Goal: Task Accomplishment & Management: Use online tool/utility

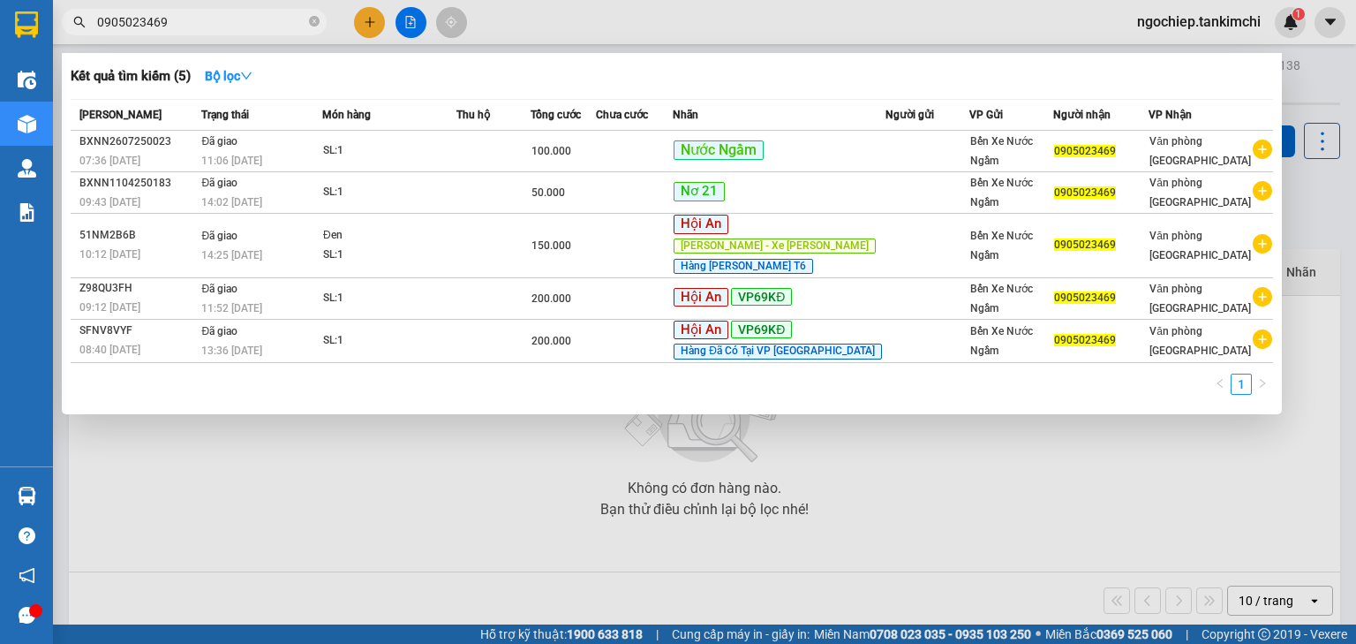
drag, startPoint x: 0, startPoint y: 0, endPoint x: 314, endPoint y: 19, distance: 314.9
click at [315, 19] on icon "close-circle" at bounding box center [314, 21] width 11 height 11
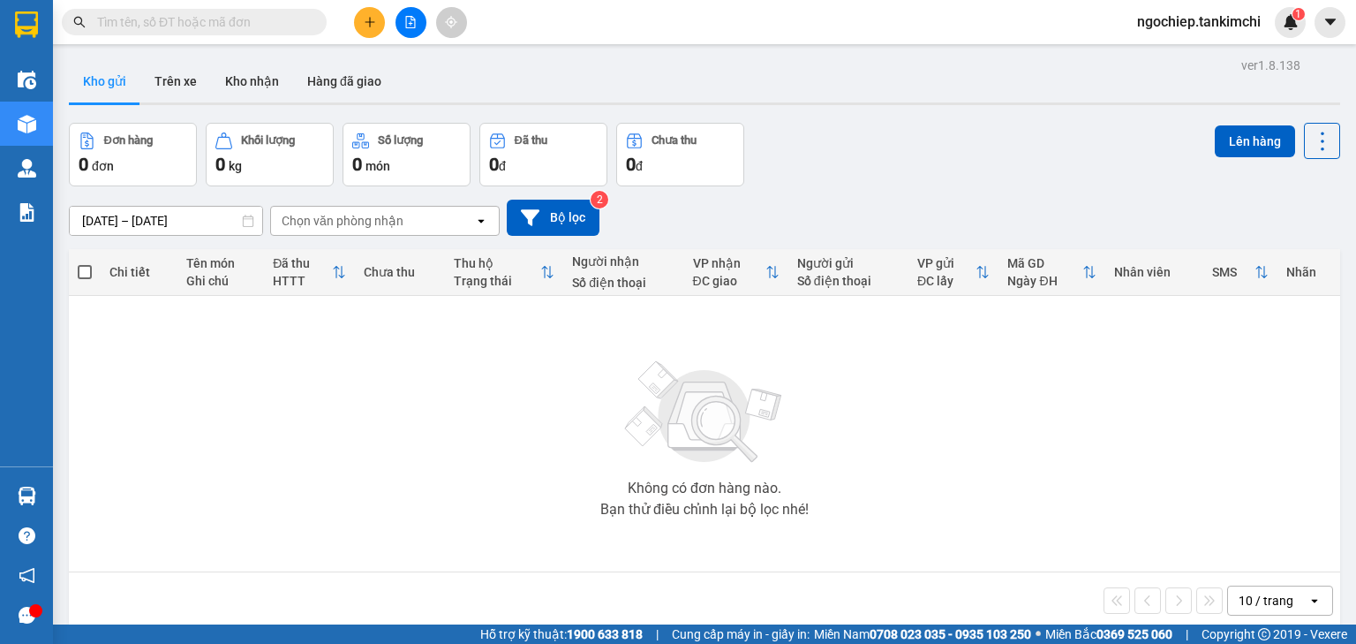
click at [280, 25] on input "text" at bounding box center [201, 21] width 208 height 19
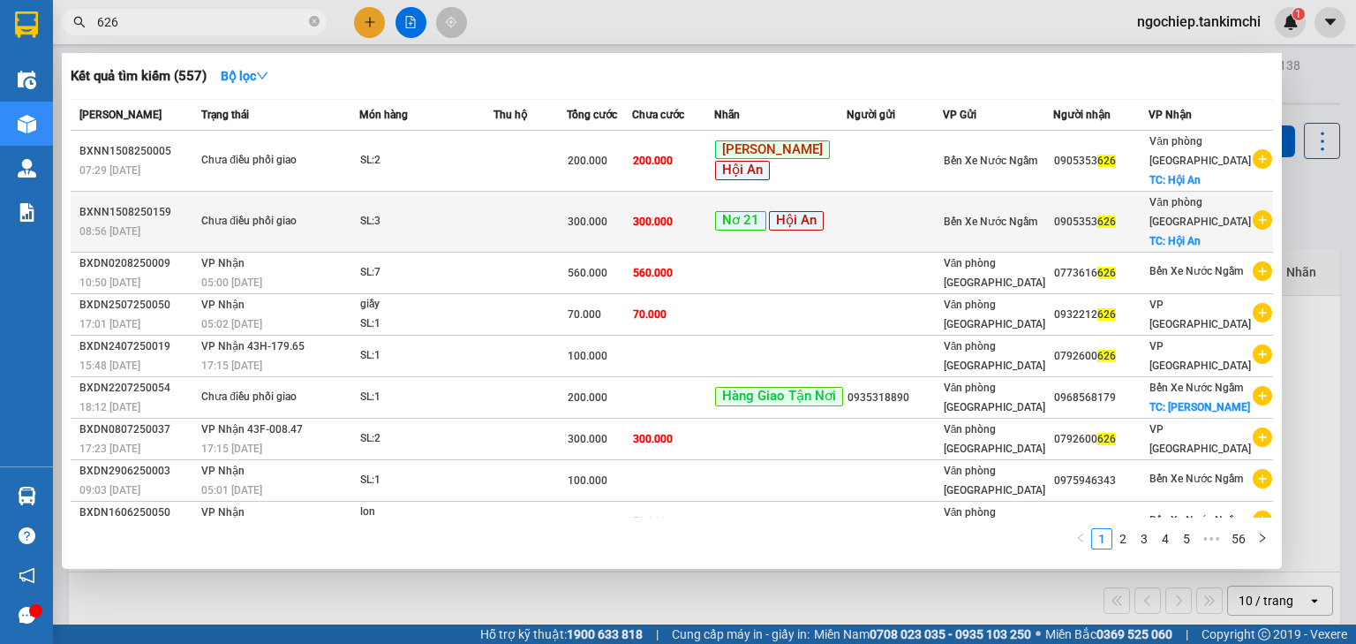
type input "626"
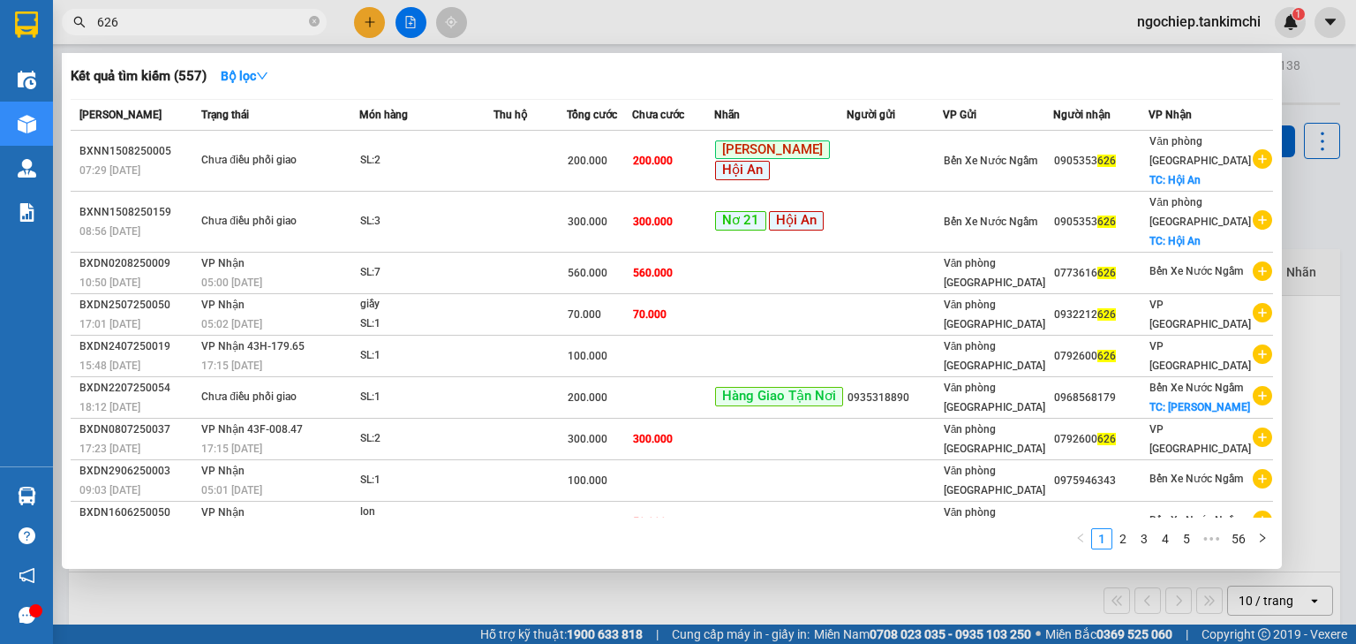
click at [313, 25] on icon "close-circle" at bounding box center [314, 21] width 11 height 11
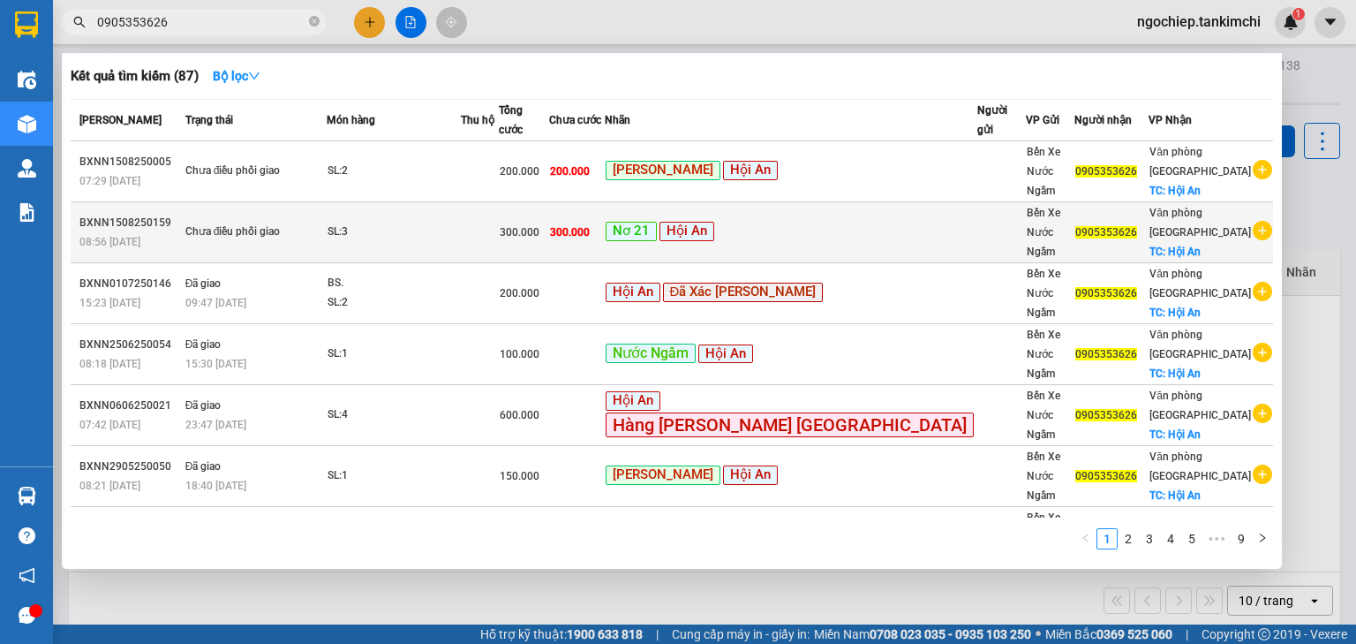
type input "0905353626"
click at [499, 230] on td at bounding box center [480, 232] width 38 height 61
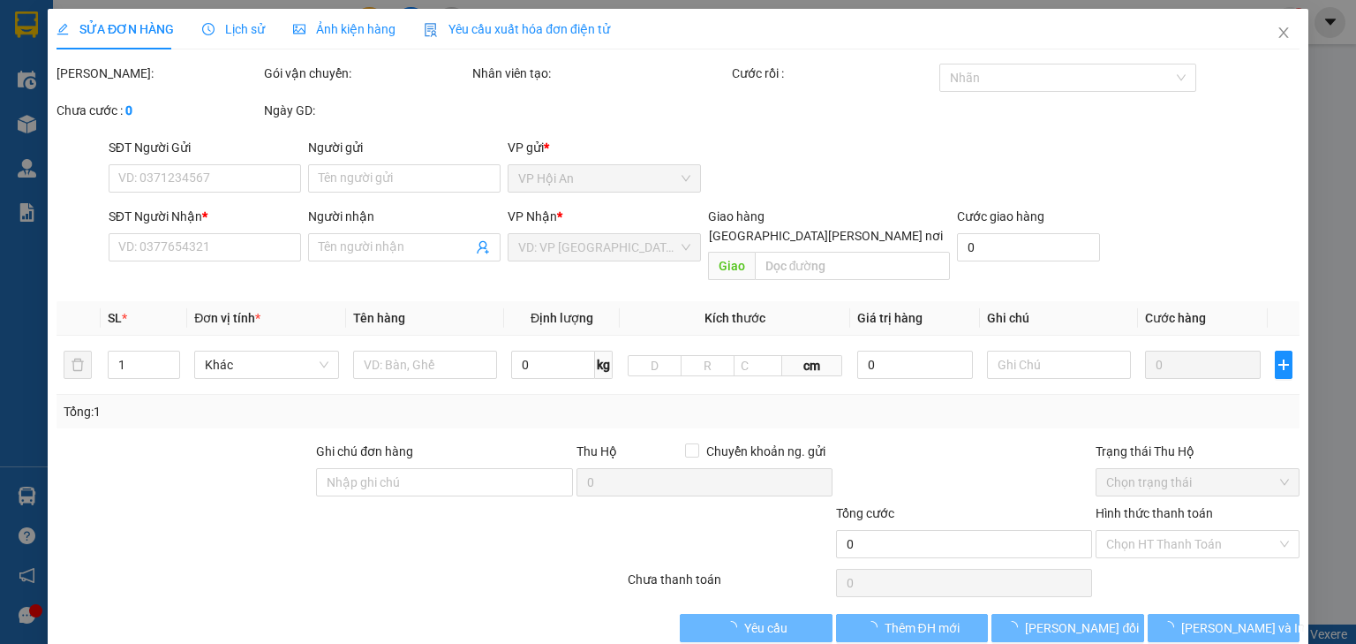
click at [516, 230] on div "VP Nhận *" at bounding box center [604, 220] width 192 height 26
type input "0905353626"
checkbox input "true"
type input "Hội An"
type input "300.000"
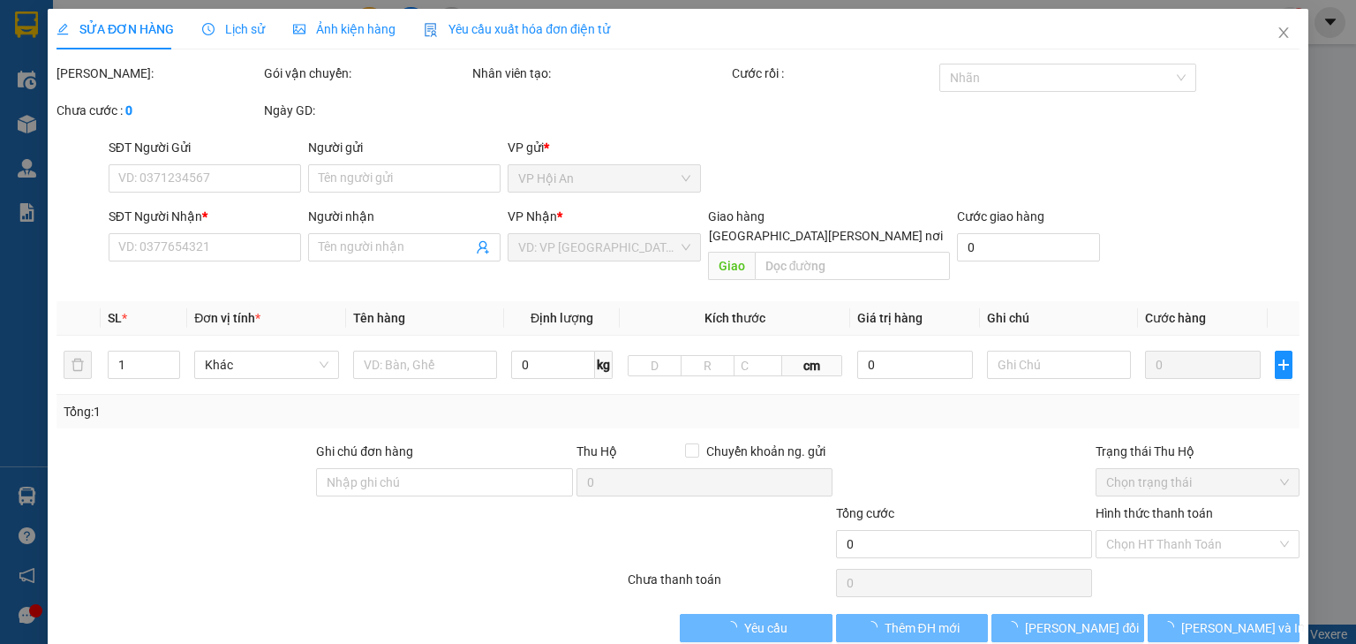
type input "300.000"
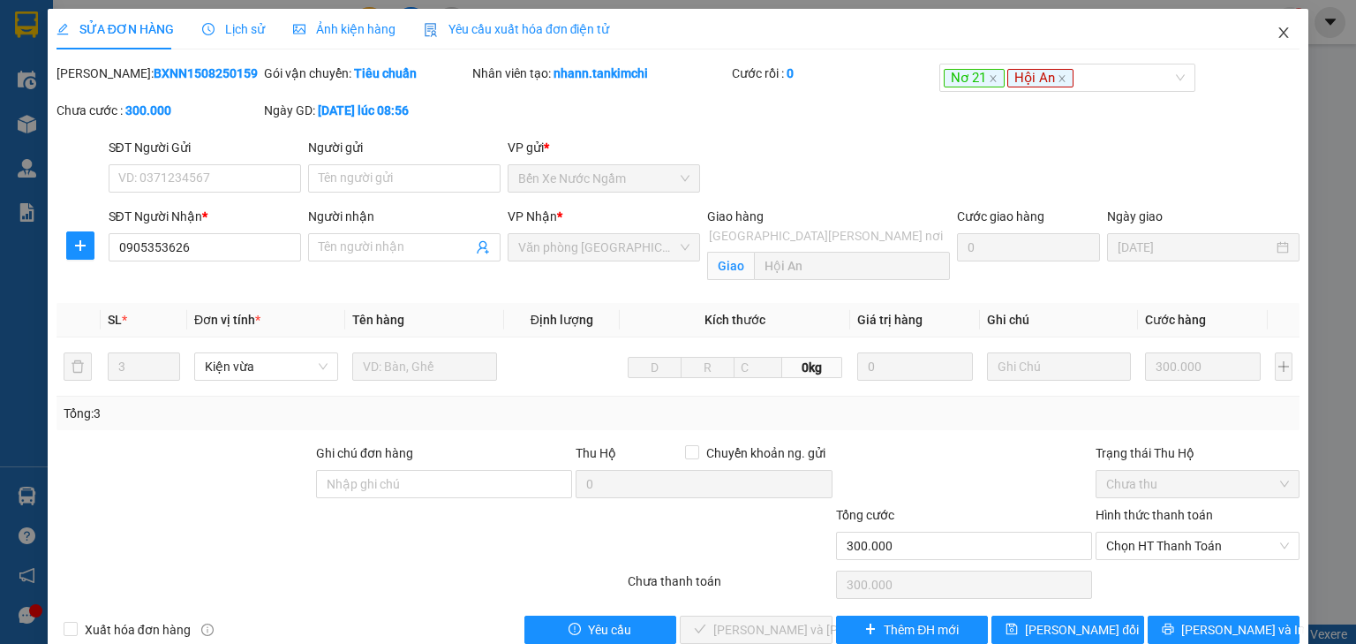
click at [1279, 34] on icon "close" at bounding box center [1284, 32] width 10 height 11
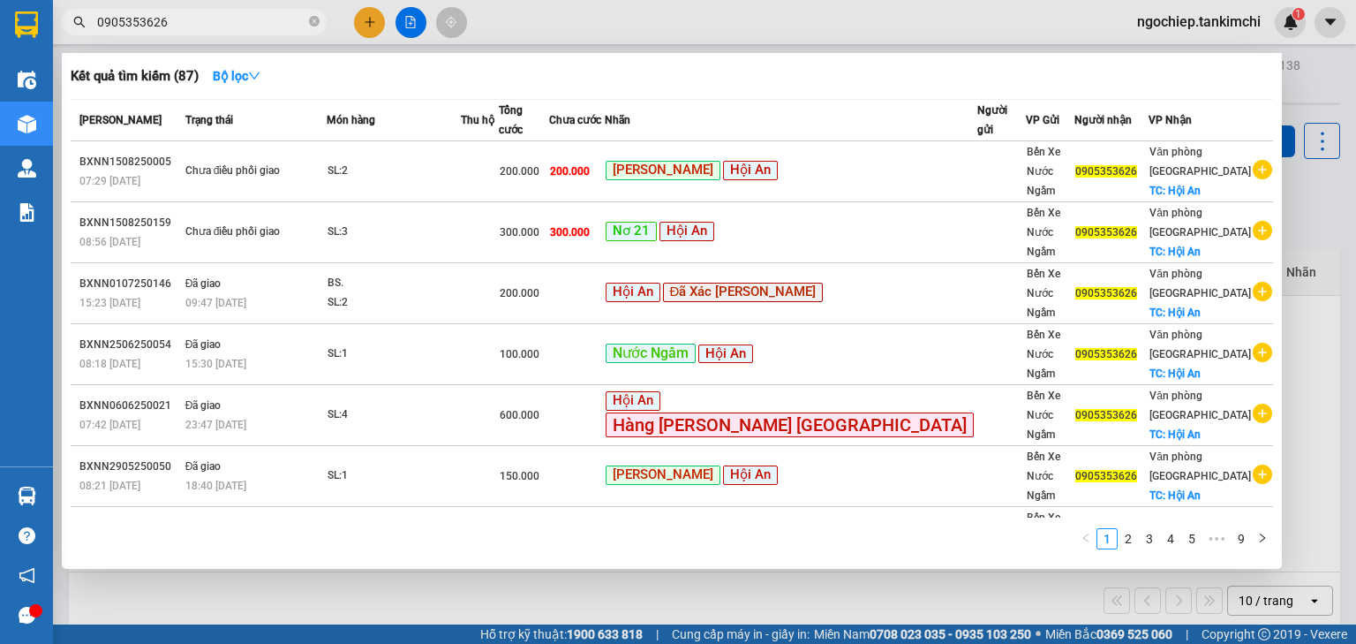
click at [195, 29] on input "0905353626" at bounding box center [201, 21] width 208 height 19
click at [313, 21] on icon "close-circle" at bounding box center [314, 21] width 11 height 11
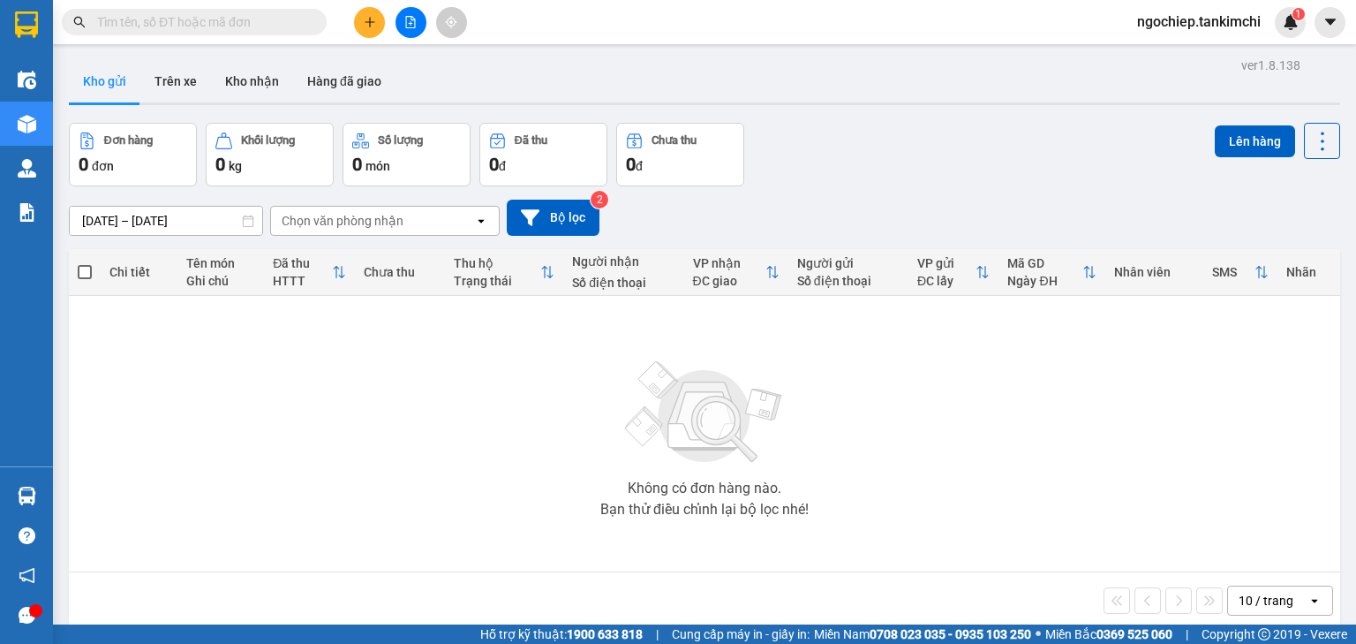
click at [293, 21] on input "text" at bounding box center [201, 21] width 208 height 19
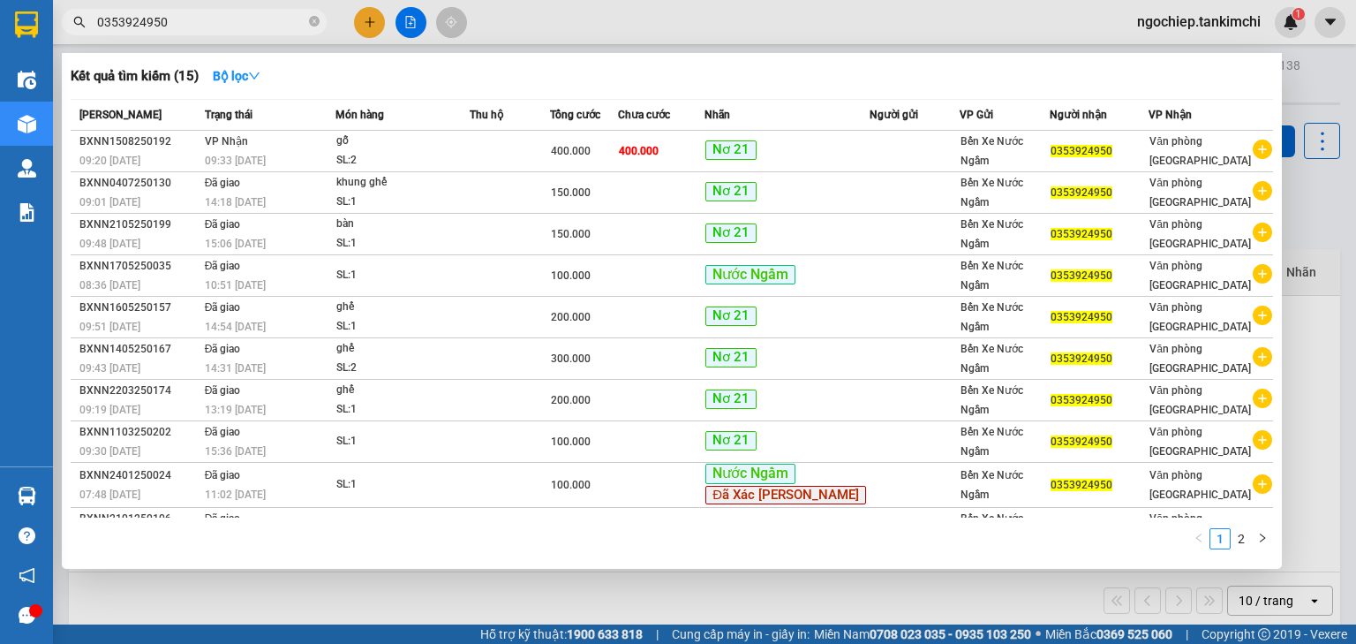
type input "0353924950"
drag, startPoint x: 312, startPoint y: 21, endPoint x: 291, endPoint y: 19, distance: 20.4
click at [313, 21] on icon "close-circle" at bounding box center [314, 21] width 11 height 11
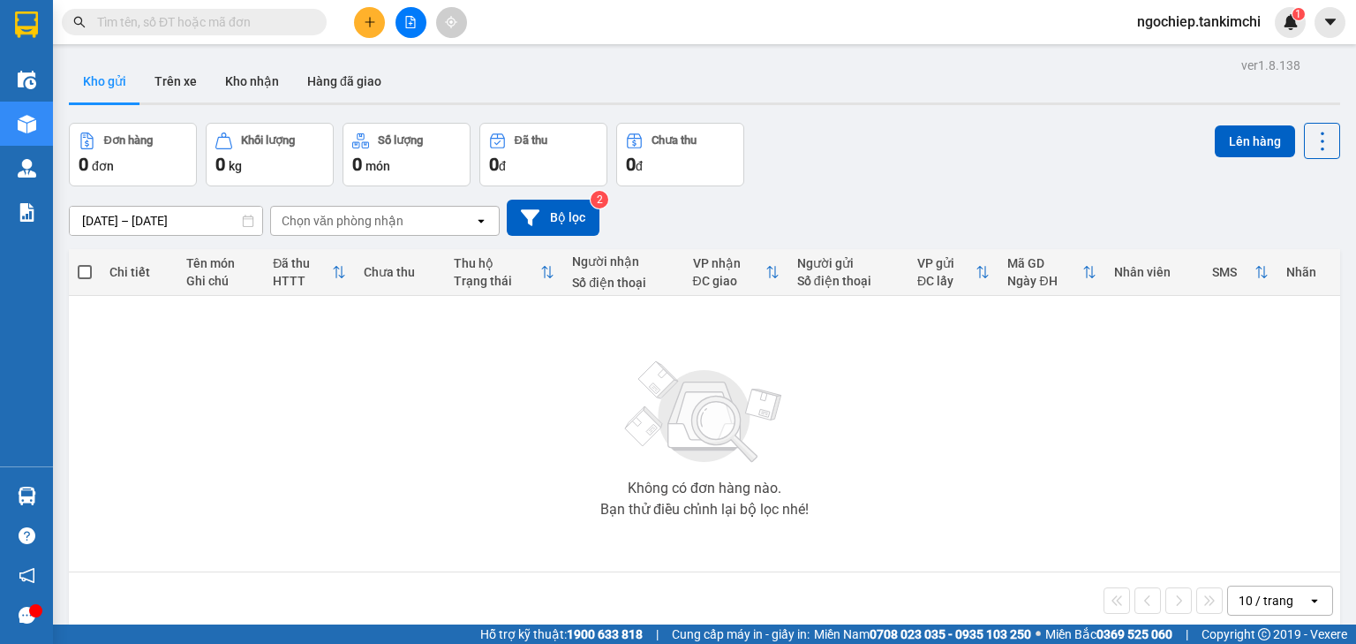
click at [286, 19] on input "text" at bounding box center [201, 21] width 208 height 19
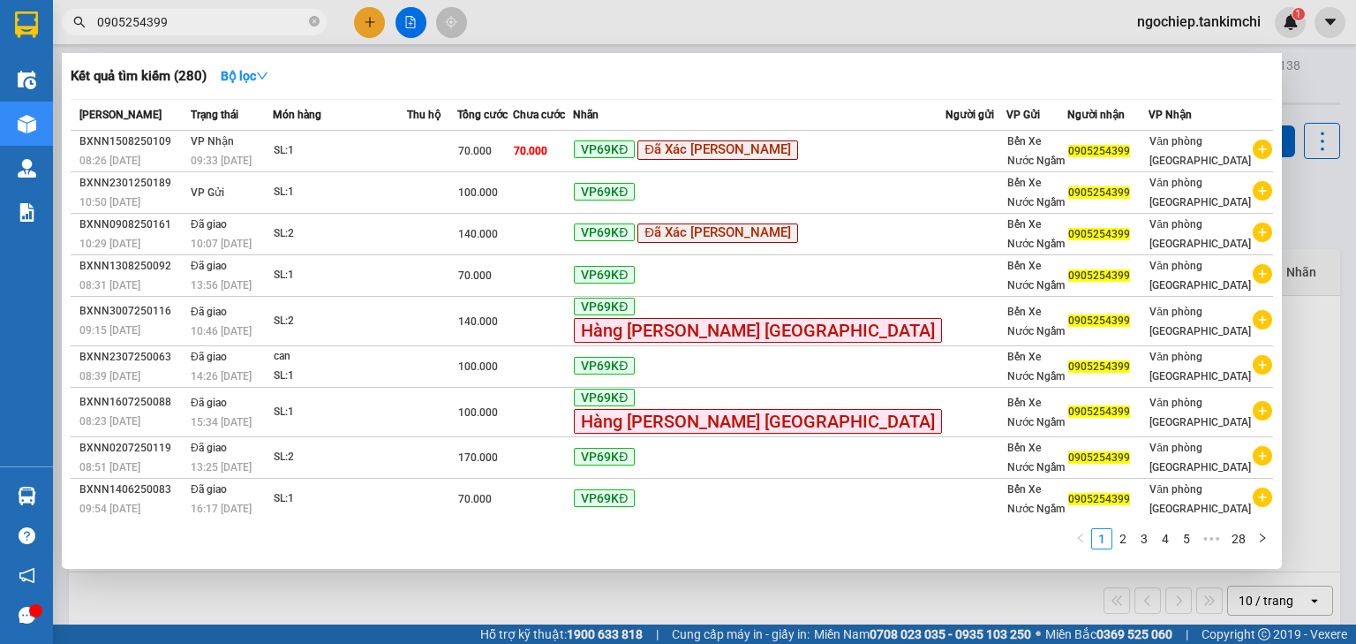
type input "0905254399"
